Goal: Ask a question

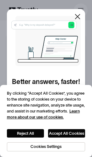
click at [74, 133] on button "Accept All Cookies" at bounding box center [66, 133] width 37 height 8
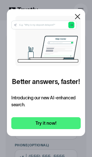
click at [60, 122] on link "Try it now!" at bounding box center [45, 123] width 69 height 12
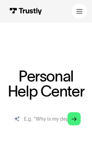
click at [58, 119] on input "search" at bounding box center [45, 119] width 79 height 20
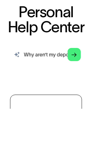
type input "Why aren’t my deposits going through"
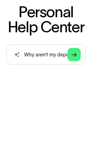
click at [76, 101] on icon "Arrow Right" at bounding box center [73, 103] width 5 height 5
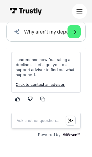
scroll to position [87, 0]
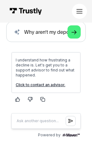
click at [60, 86] on link "Click to contact an advisor." at bounding box center [41, 84] width 50 height 5
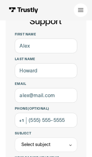
scroll to position [36, 0]
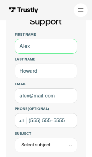
click at [60, 45] on input "First name" at bounding box center [46, 46] width 62 height 15
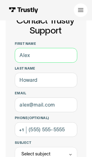
type input "James"
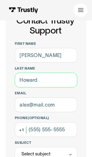
type input "Krulder"
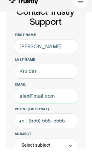
type input "jameskrulder@gmail.com"
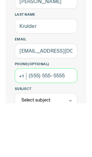
type input "(516) 468-9144"
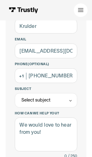
click at [65, 99] on div "Select subject" at bounding box center [46, 100] width 62 height 14
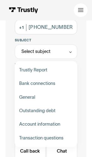
scroll to position [133, 0]
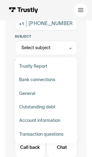
click at [63, 136] on div "Contact Trustly Support" at bounding box center [46, 134] width 58 height 13
type input "**********"
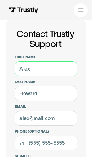
click at [50, 65] on input "First name" at bounding box center [46, 68] width 62 height 15
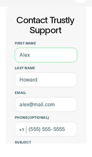
type input "James"
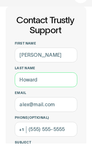
type input "Krulder"
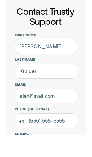
type input "jameskrulder@gmail.com"
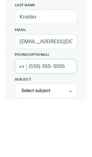
type input "(516) 468-9144"
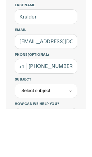
scroll to position [91, 0]
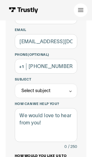
click at [72, 89] on div "Contact Trustly Support" at bounding box center [70, 91] width 4 height 4
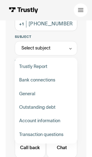
scroll to position [137, 0]
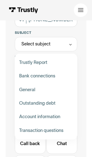
click at [65, 105] on div "Contact Trustly Support" at bounding box center [46, 103] width 58 height 13
type input "**********"
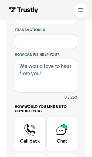
scroll to position [165, 0]
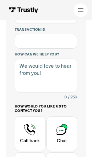
click at [65, 131] on div "Contact Trustly Support" at bounding box center [61, 133] width 31 height 35
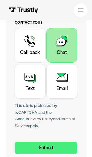
click at [56, 144] on input "Submit" at bounding box center [46, 148] width 62 height 12
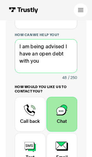
type textarea "I am being advised I have an open debt with you"
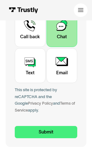
click at [59, 129] on input "Submit" at bounding box center [46, 132] width 62 height 12
type input "[PHONE_NUMBER]"
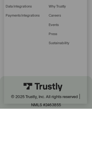
scroll to position [328, 0]
